Goal: Navigation & Orientation: Find specific page/section

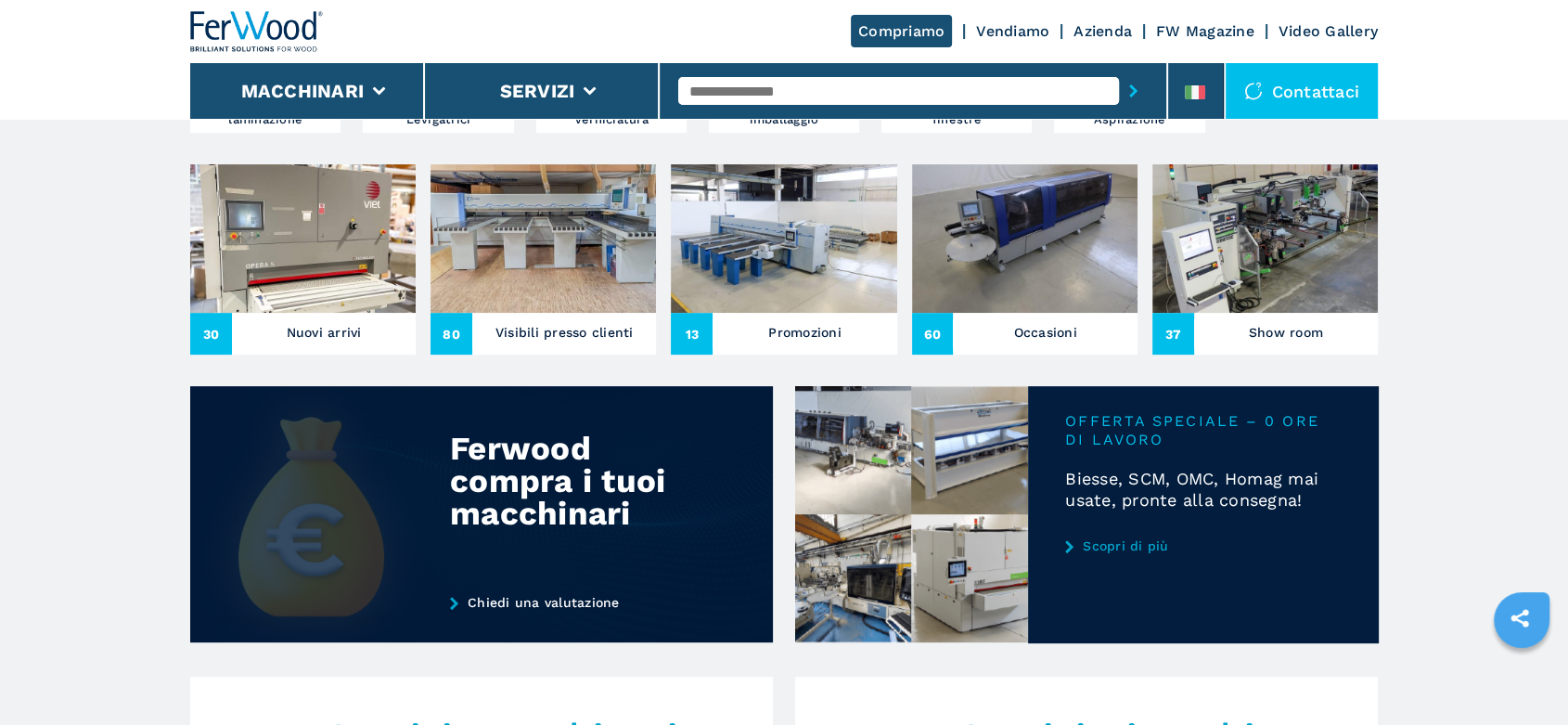
scroll to position [721, 0]
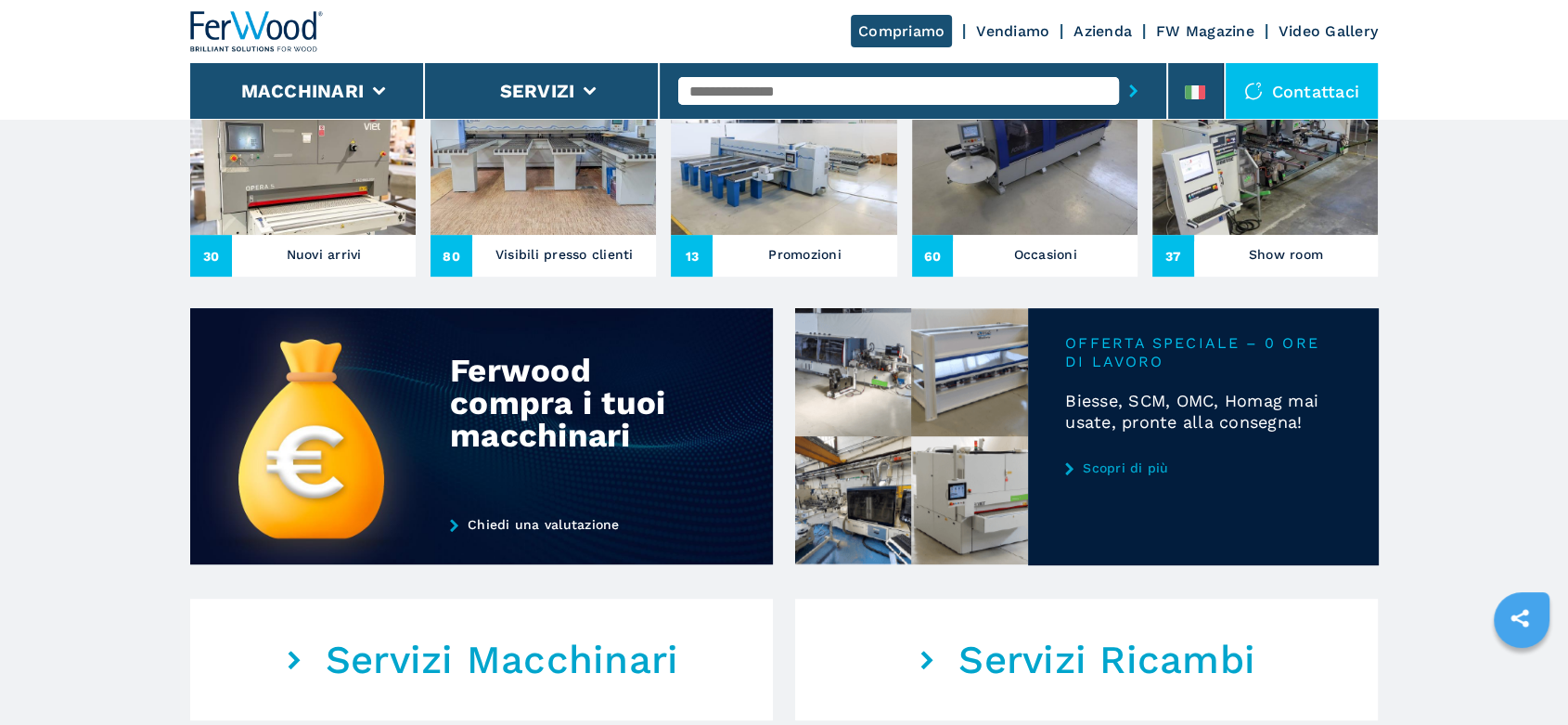
click at [340, 238] on div "30 Nuovi arrivi" at bounding box center [304, 255] width 226 height 42
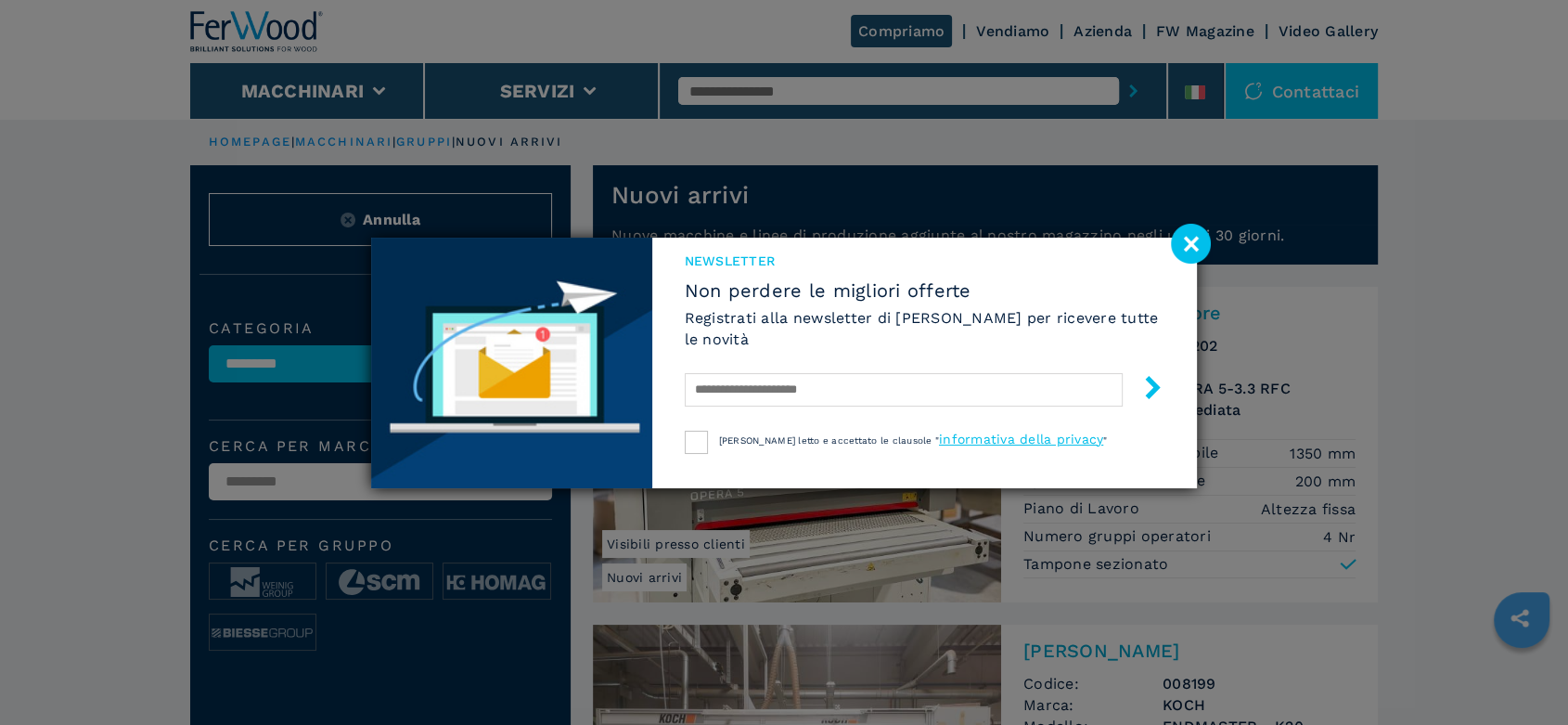
click at [1192, 236] on image at bounding box center [1190, 244] width 40 height 40
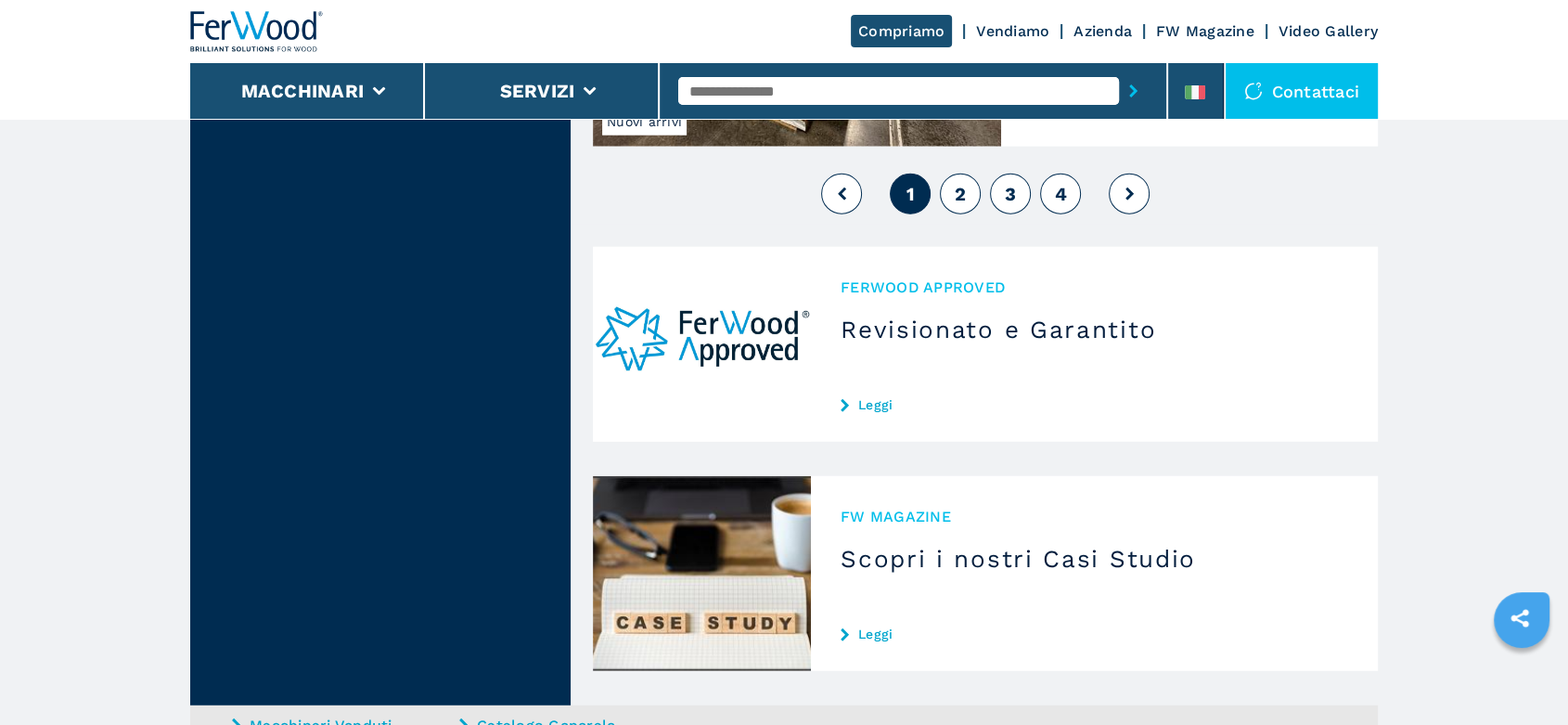
scroll to position [4747, 0]
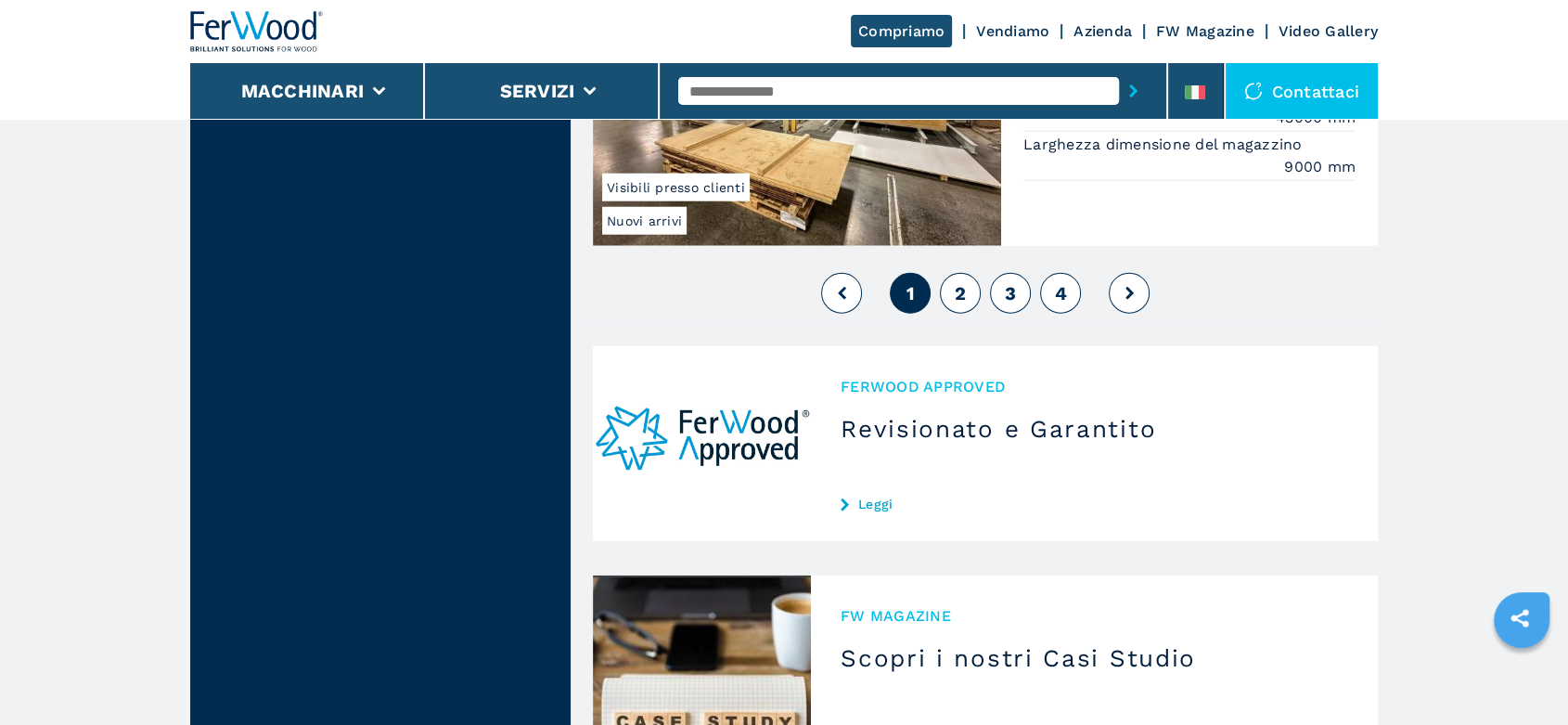
click at [957, 296] on button "2" at bounding box center [960, 293] width 41 height 41
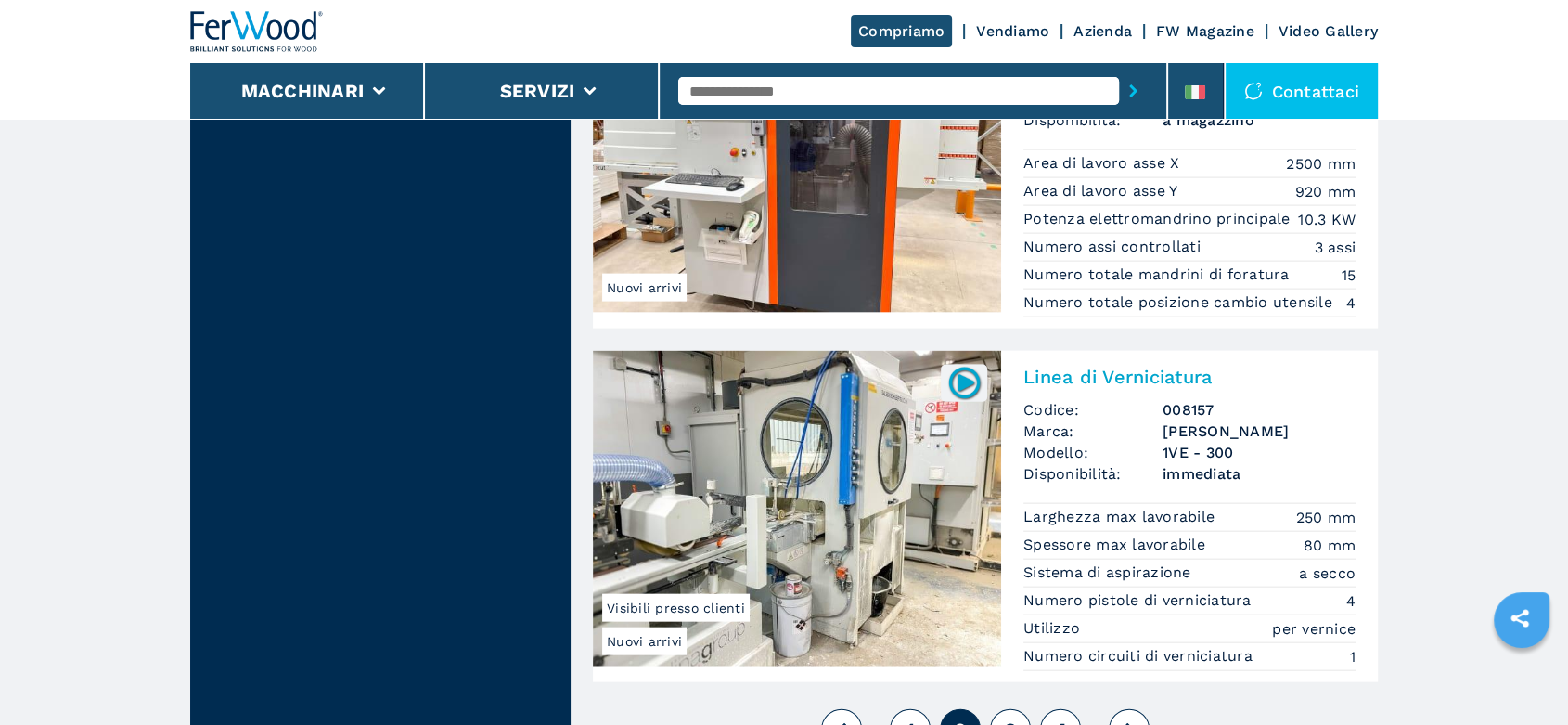
scroll to position [4123, 0]
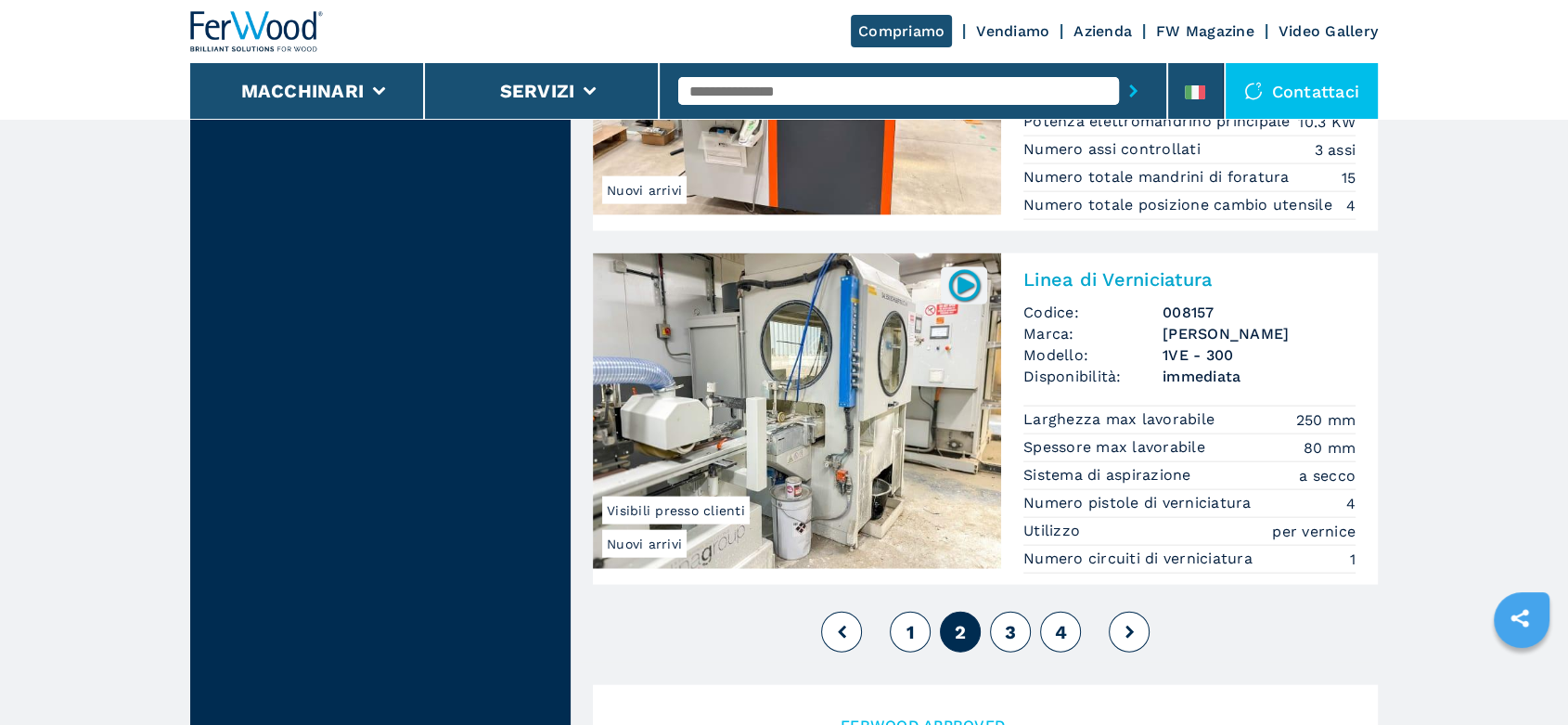
click at [1011, 635] on span "3" at bounding box center [1010, 631] width 11 height 22
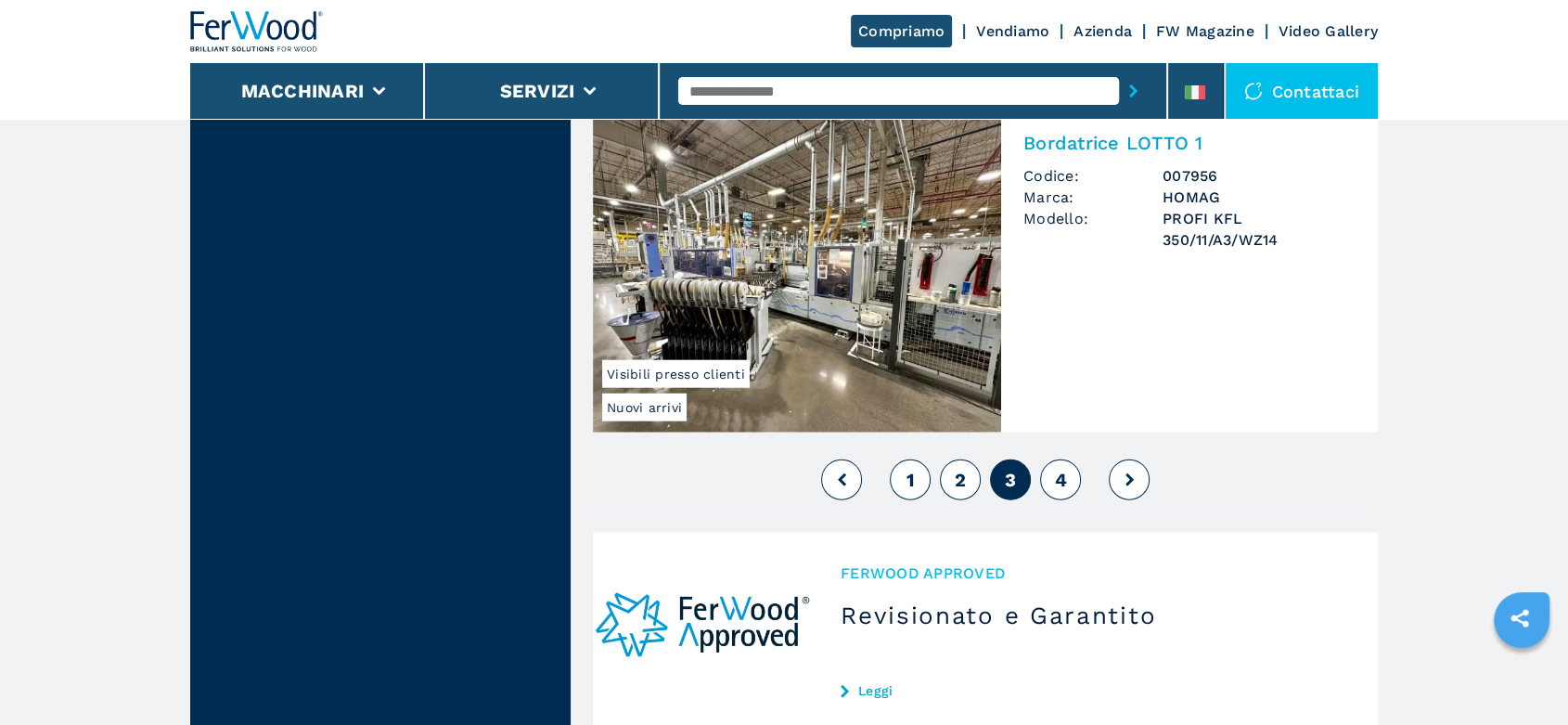
scroll to position [4537, 0]
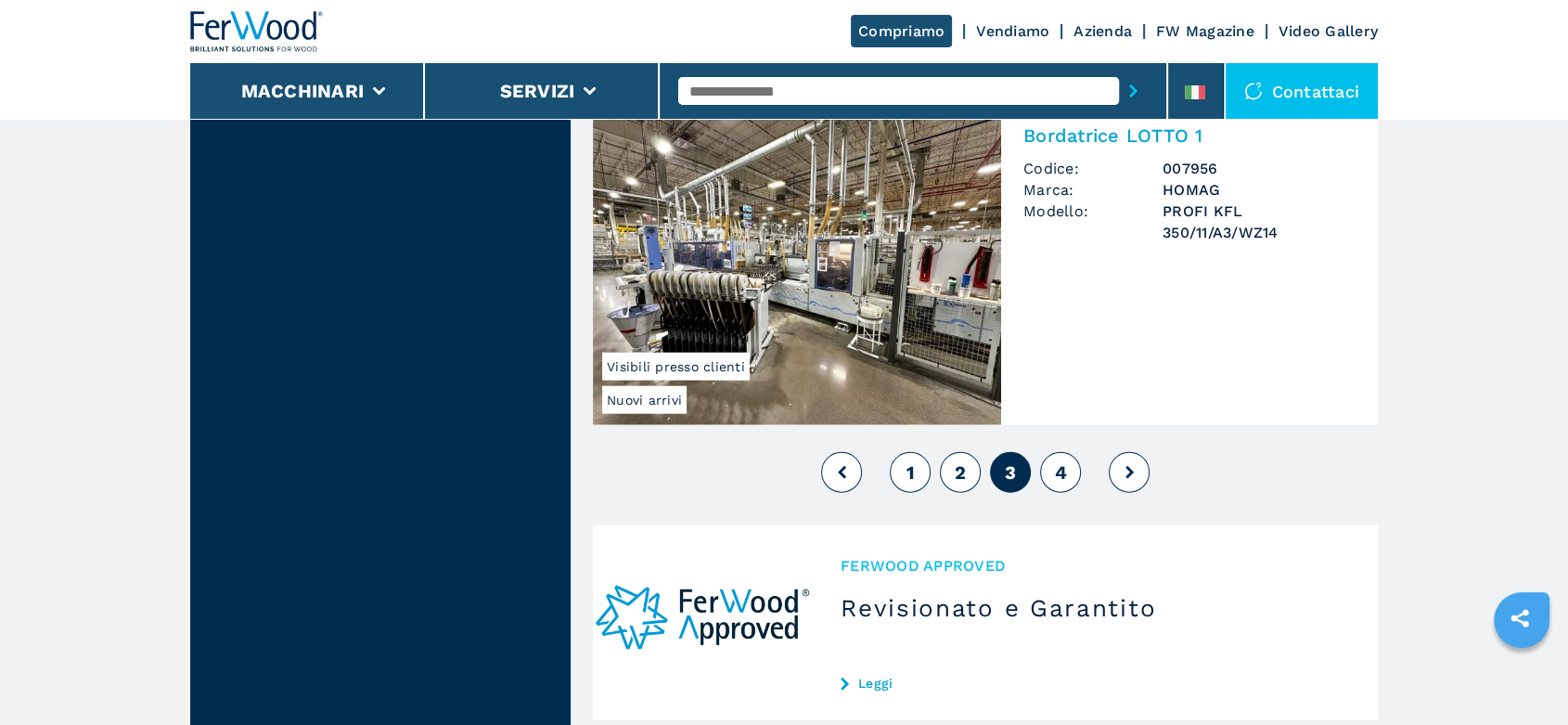
click at [1054, 464] on div "1 2 3 4" at bounding box center [985, 472] width 784 height 50
click at [1061, 484] on span "4" at bounding box center [1060, 472] width 12 height 22
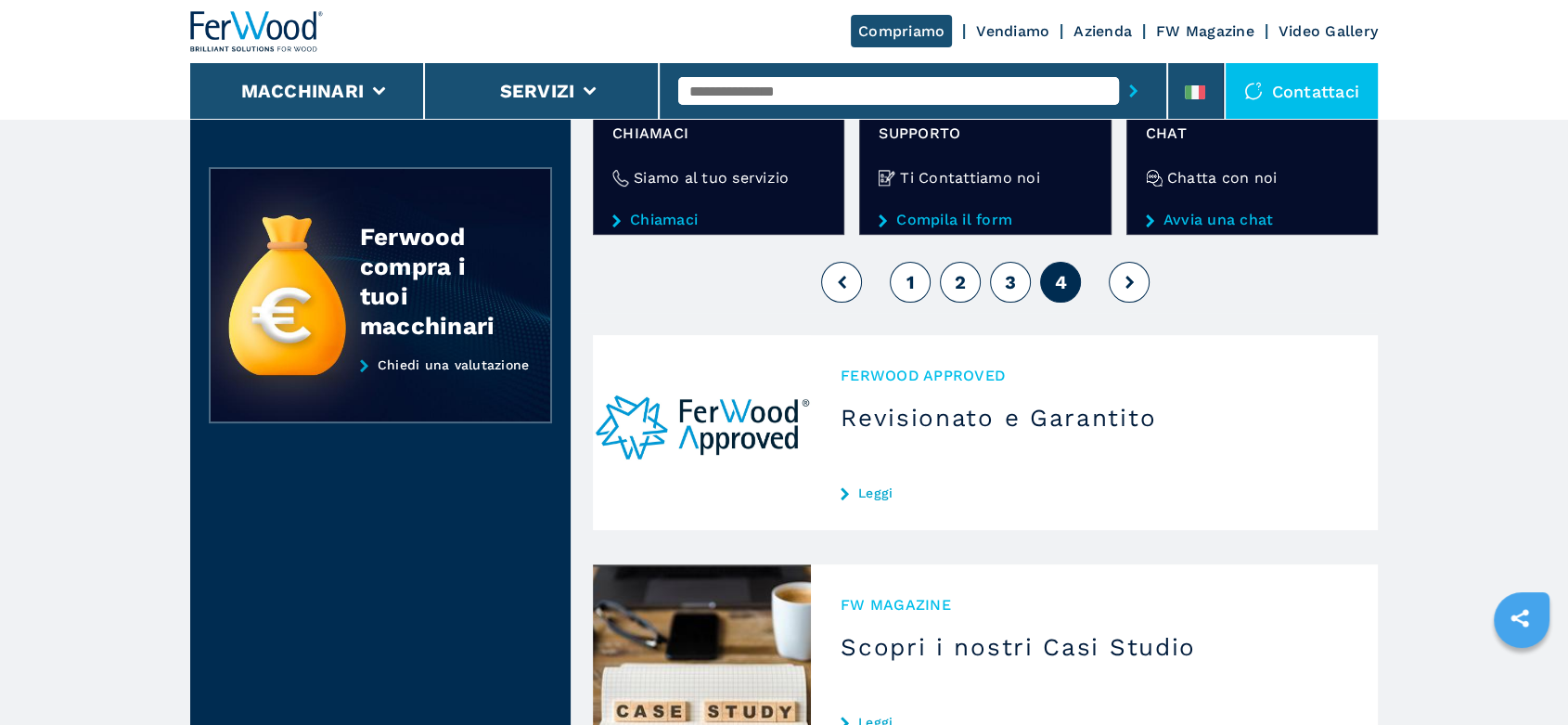
scroll to position [515, 0]
